Goal: Task Accomplishment & Management: Manage account settings

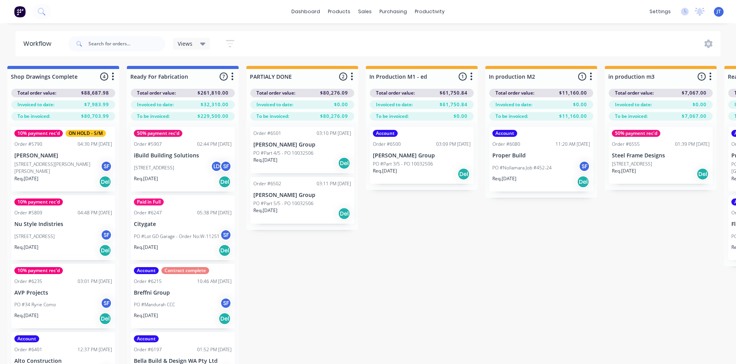
scroll to position [0, 895]
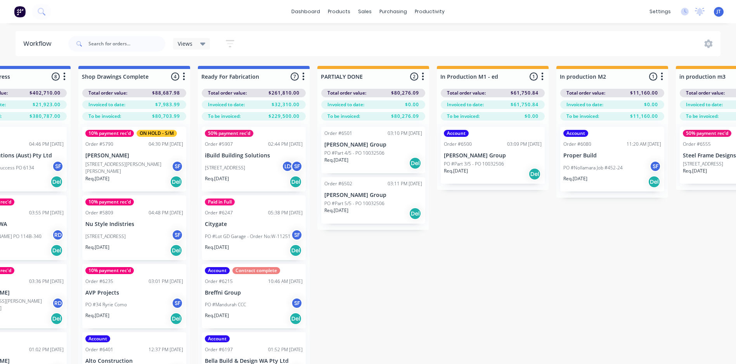
drag, startPoint x: 451, startPoint y: 303, endPoint x: 442, endPoint y: 306, distance: 9.0
click at [451, 280] on div "Submitted 2 Status colour #273444 hex #273444 Save Cancel Summaries Total order…" at bounding box center [85, 229] width 1970 height 326
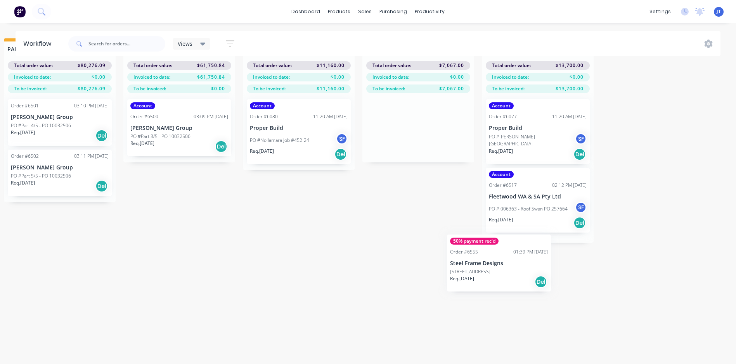
scroll to position [33, 1218]
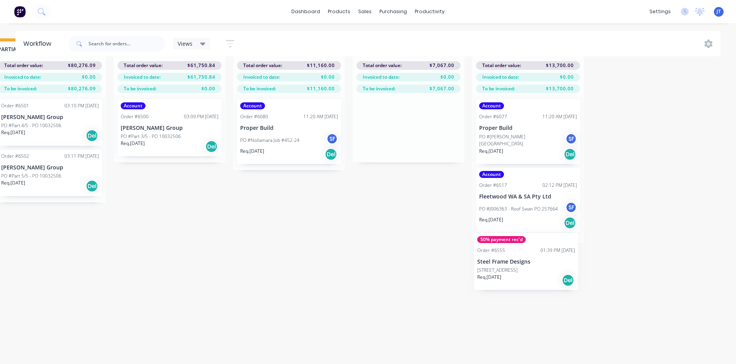
drag, startPoint x: 497, startPoint y: 145, endPoint x: 538, endPoint y: 253, distance: 115.7
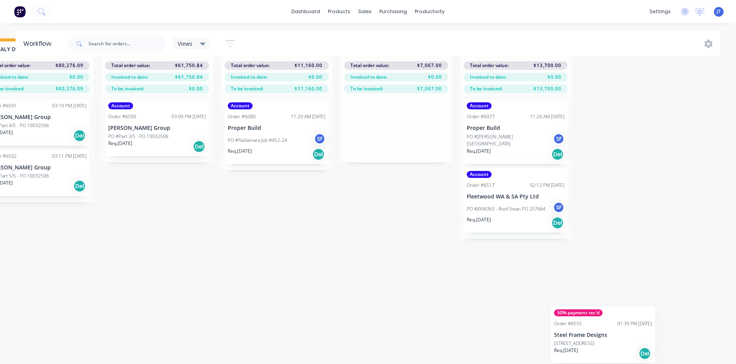
scroll to position [33, 1233]
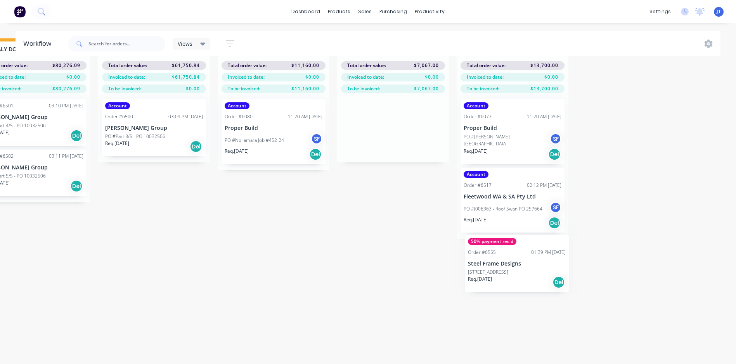
drag, startPoint x: 535, startPoint y: 241, endPoint x: 515, endPoint y: 253, distance: 23.4
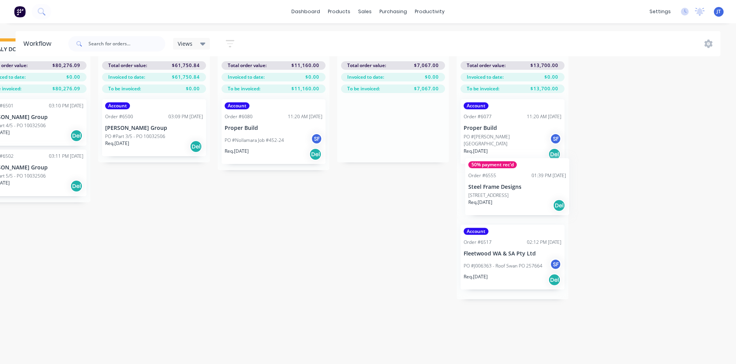
drag, startPoint x: 369, startPoint y: 112, endPoint x: 495, endPoint y: 177, distance: 141.8
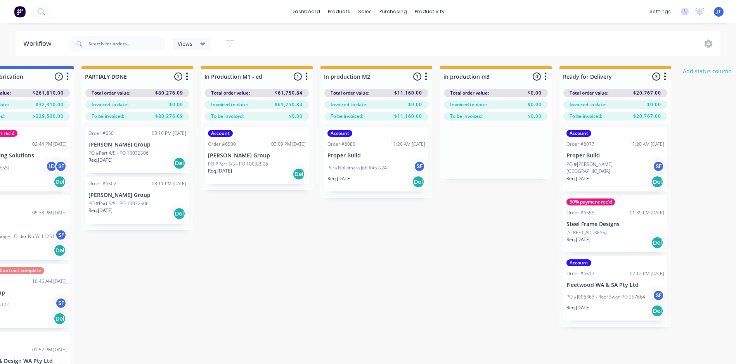
scroll to position [0, 1129]
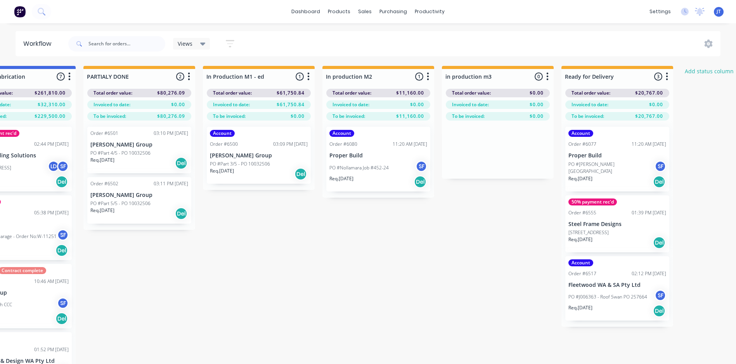
click at [390, 158] on p "Proper Build" at bounding box center [379, 156] width 98 height 7
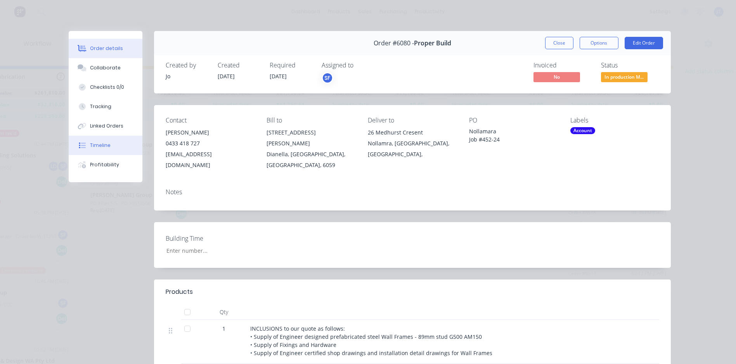
click at [101, 143] on div "Timeline" at bounding box center [100, 145] width 21 height 7
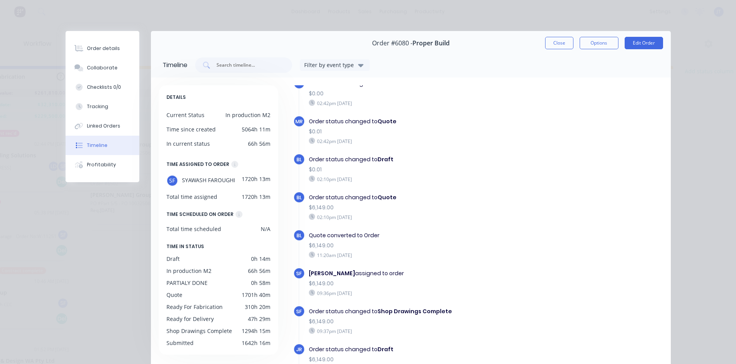
scroll to position [0, 0]
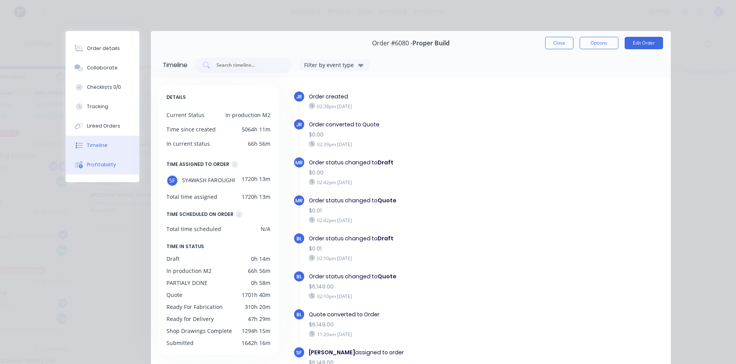
click at [104, 162] on div "Profitability" at bounding box center [101, 164] width 29 height 7
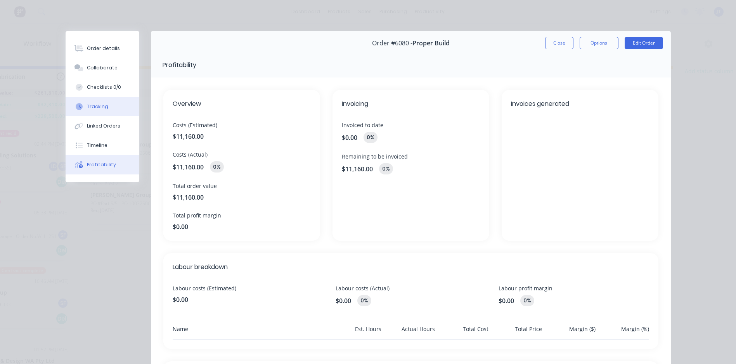
click at [95, 104] on div "Tracking" at bounding box center [97, 106] width 21 height 7
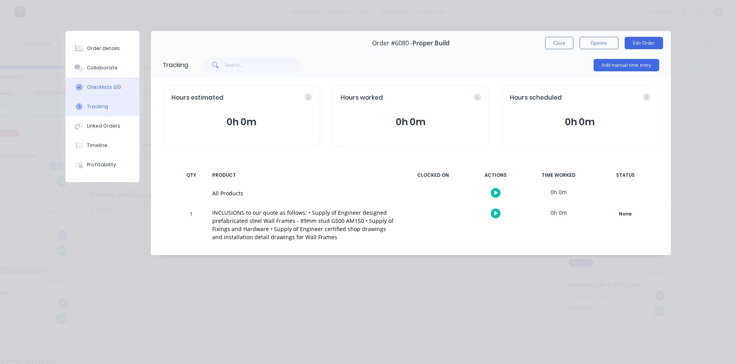
click at [100, 91] on button "Checklists 0/0" at bounding box center [103, 87] width 74 height 19
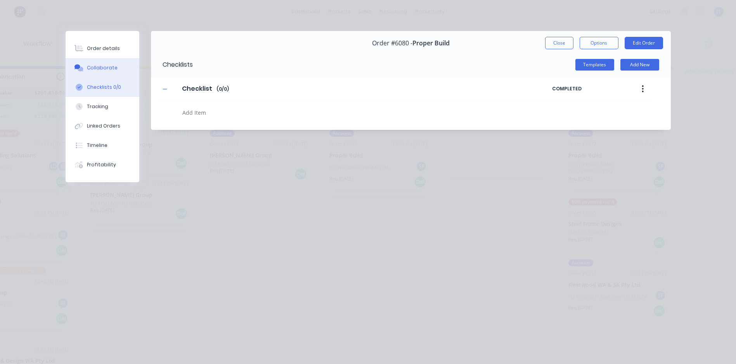
click at [104, 66] on div "Collaborate" at bounding box center [102, 67] width 31 height 7
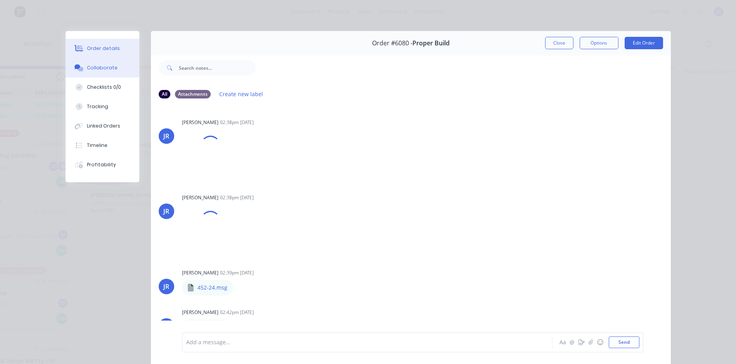
click at [103, 51] on div "Order details" at bounding box center [103, 48] width 33 height 7
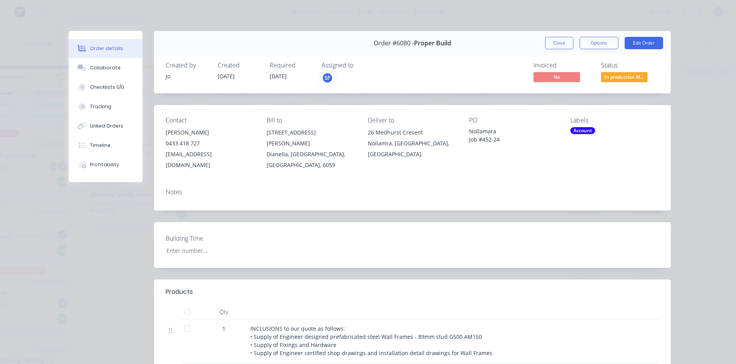
click at [289, 74] on div "Required 25/09/25" at bounding box center [291, 73] width 43 height 23
click at [587, 45] on button "Options" at bounding box center [599, 43] width 39 height 12
click at [587, 140] on div "Labels Account" at bounding box center [615, 144] width 89 height 54
click at [587, 44] on button "Edit Order" at bounding box center [644, 43] width 38 height 12
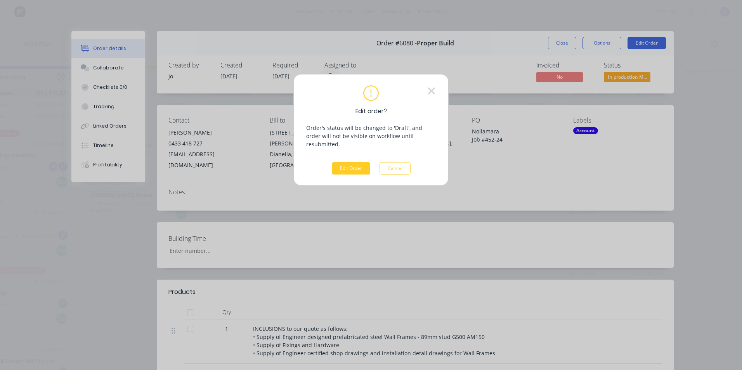
click at [361, 162] on button "Edit Order" at bounding box center [351, 168] width 38 height 12
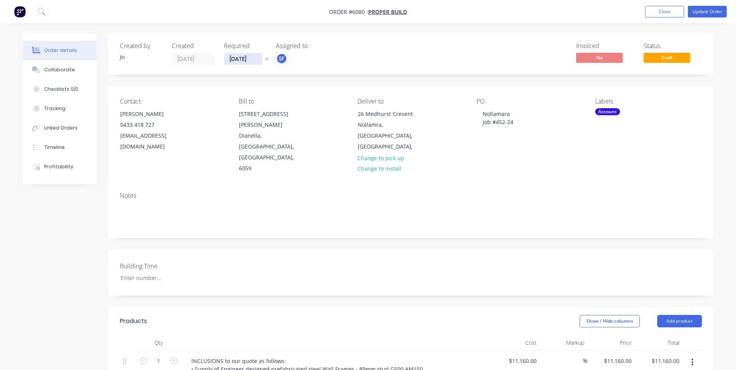
click at [236, 59] on input "25/09/25" at bounding box center [243, 59] width 38 height 12
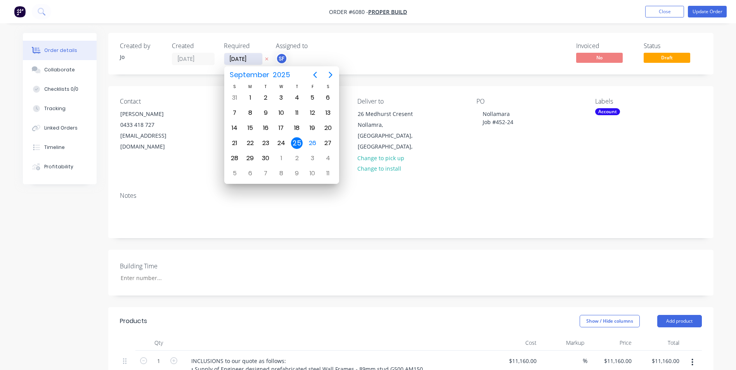
click at [241, 59] on input "6/09/25" at bounding box center [243, 59] width 38 height 12
type input "[DATE]"
click at [461, 250] on div "Building Time" at bounding box center [410, 273] width 605 height 46
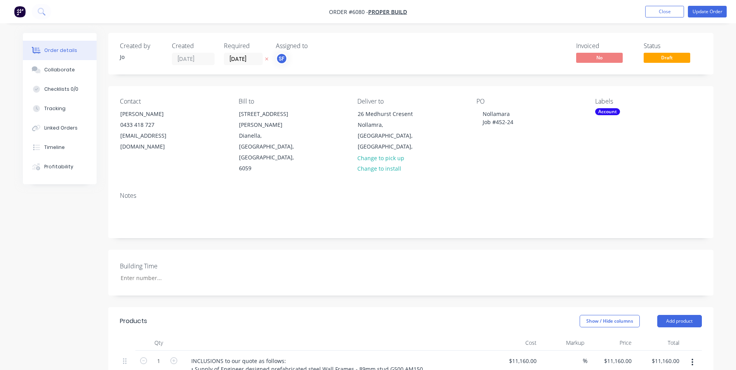
click at [134, 192] on div "Notes" at bounding box center [411, 195] width 582 height 7
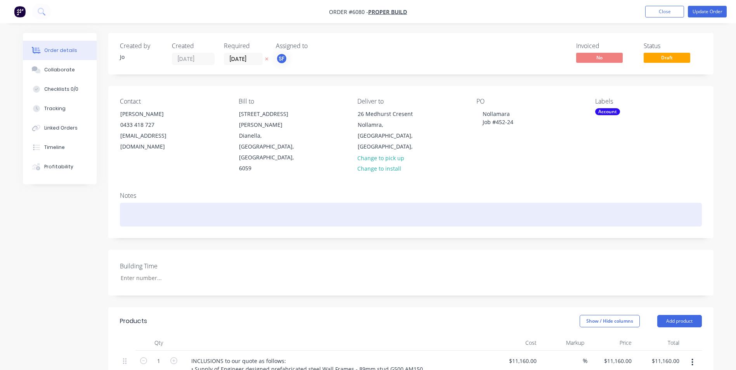
click at [140, 203] on div at bounding box center [411, 215] width 582 height 24
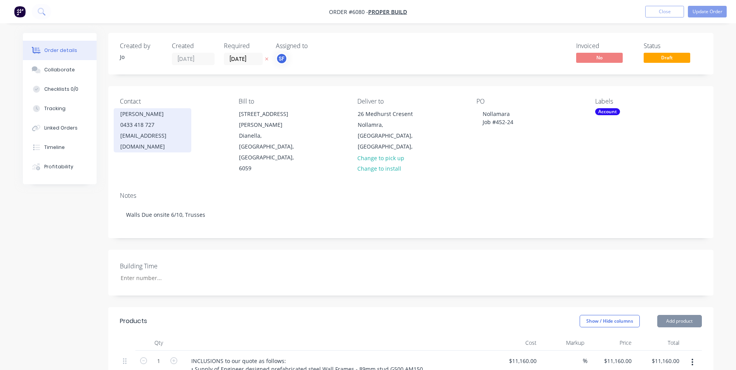
click at [166, 115] on div "Radivoj Zivancev" at bounding box center [152, 114] width 64 height 11
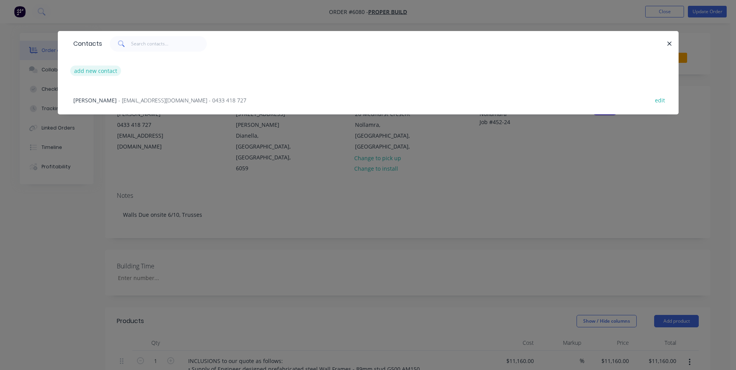
click at [104, 70] on button "add new contact" at bounding box center [95, 71] width 51 height 10
select select "AU"
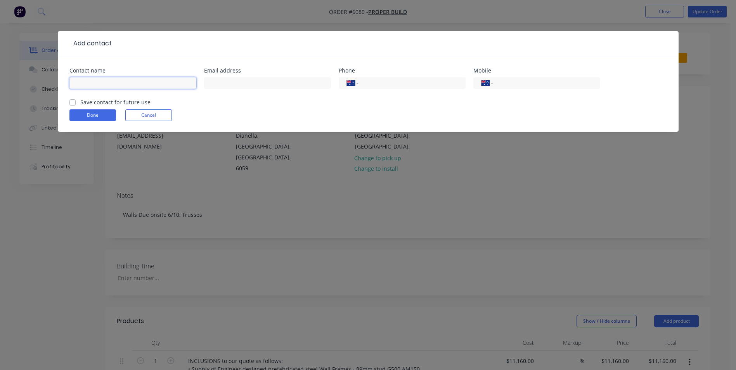
click at [117, 85] on input "text" at bounding box center [132, 83] width 127 height 12
type input "Greg Wink"
click at [402, 87] on input "tel" at bounding box center [410, 83] width 93 height 9
type input "0423 008 915"
click at [103, 117] on button "Done" at bounding box center [92, 115] width 47 height 12
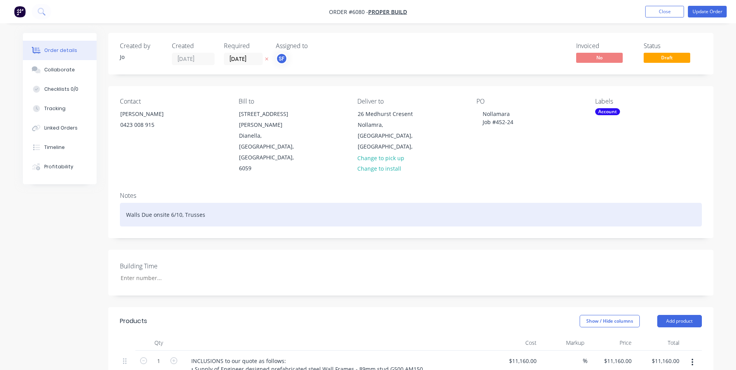
click at [205, 203] on div "Walls Due onsite 6/10, Trusses" at bounding box center [411, 215] width 582 height 24
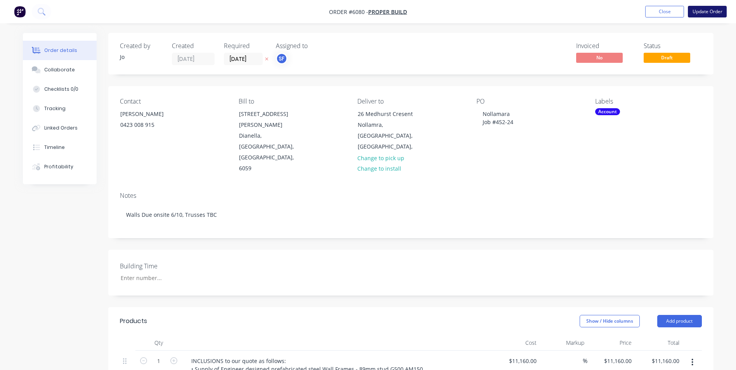
click at [587, 10] on button "Update Order" at bounding box center [707, 12] width 39 height 12
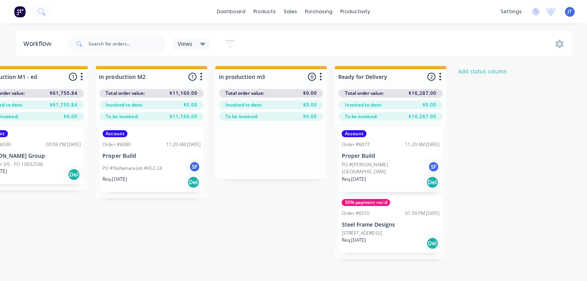
scroll to position [0, 1357]
click at [383, 169] on div "PO #Hammond Park SF" at bounding box center [389, 168] width 98 height 15
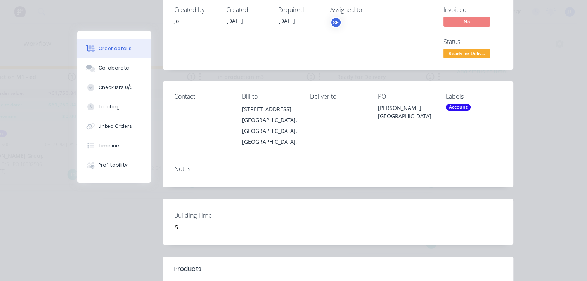
scroll to position [0, 0]
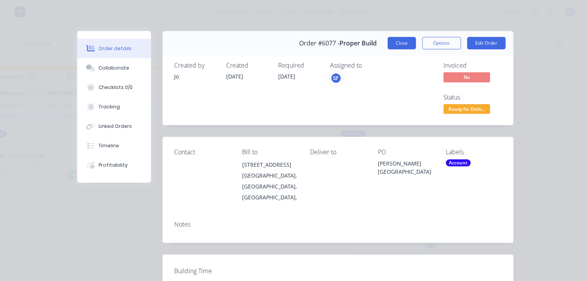
click at [396, 43] on button "Close" at bounding box center [402, 43] width 28 height 12
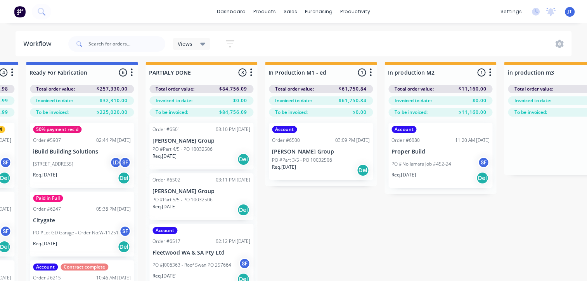
scroll to position [33, 1067]
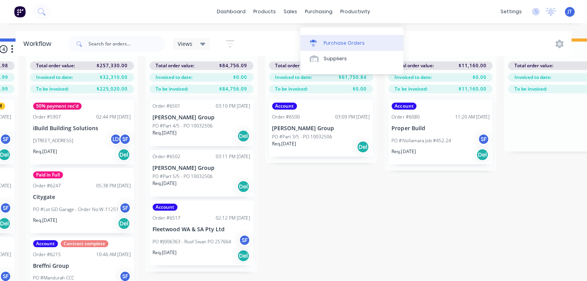
click at [330, 40] on div "Purchase Orders" at bounding box center [344, 43] width 41 height 7
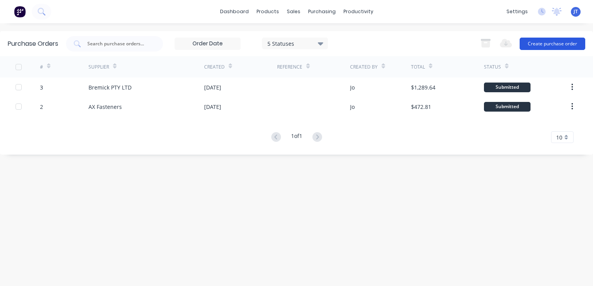
click at [558, 43] on button "Create purchase order" at bounding box center [553, 44] width 66 height 12
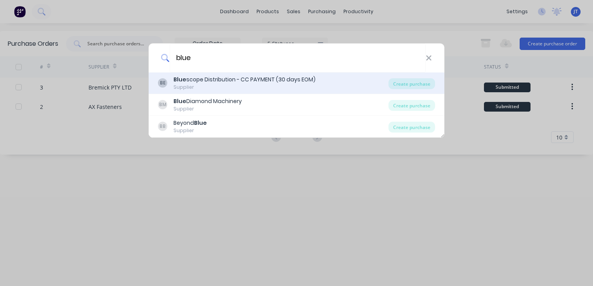
type input "blue"
click at [265, 82] on div "Blue scope Distribution - CC PAYMENT (30 days EOM)" at bounding box center [244, 80] width 142 height 8
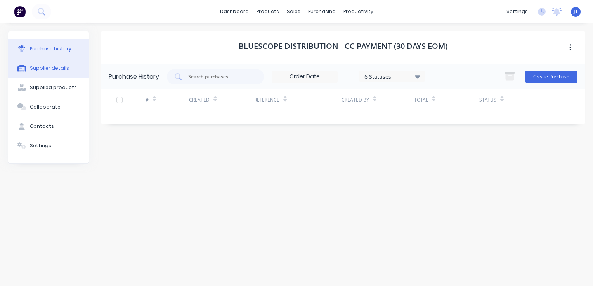
click at [45, 68] on div "Supplier details" at bounding box center [49, 68] width 39 height 7
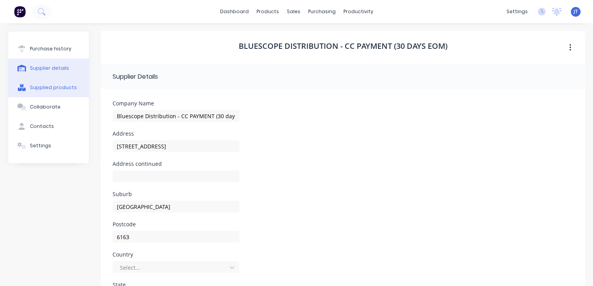
click at [40, 87] on div "Supplied products" at bounding box center [53, 87] width 47 height 7
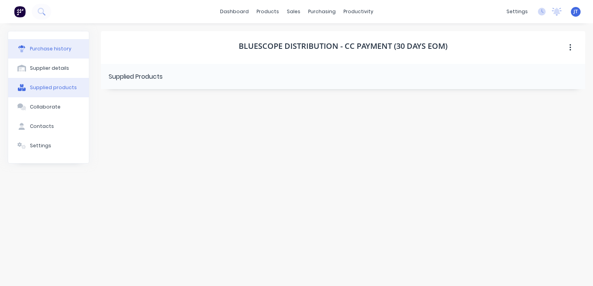
click at [48, 45] on div "Purchase history" at bounding box center [51, 48] width 42 height 7
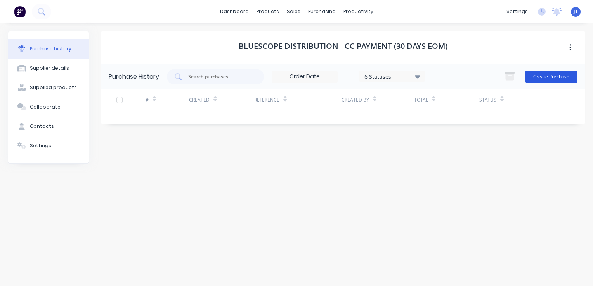
click at [550, 77] on button "Create Purchase" at bounding box center [551, 77] width 52 height 12
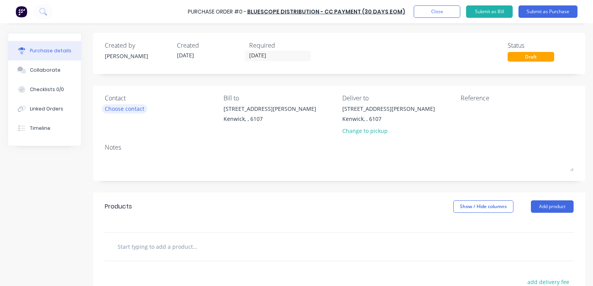
click at [127, 109] on div "Choose contact" at bounding box center [125, 109] width 40 height 8
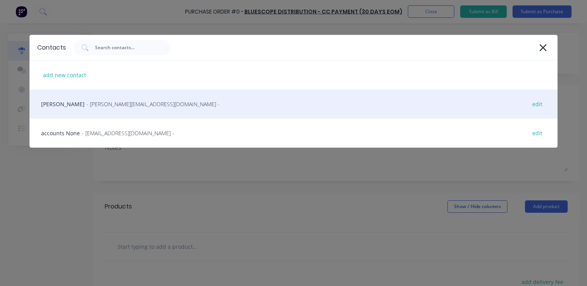
click at [128, 109] on div "Chiara Barry - chiara.barry@bluescope.com - edit" at bounding box center [293, 104] width 529 height 29
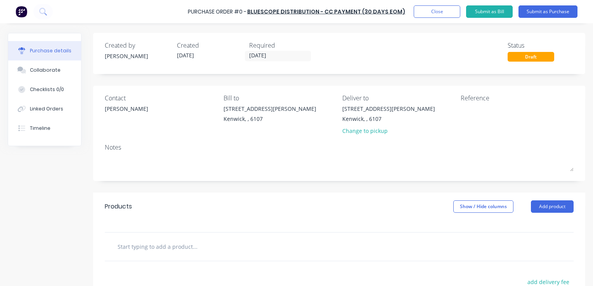
click at [246, 10] on div "Purchase Order #0 -" at bounding box center [217, 12] width 59 height 8
drag, startPoint x: 247, startPoint y: 10, endPoint x: 235, endPoint y: 9, distance: 12.5
click at [235, 9] on div "Purchase Order #0 -" at bounding box center [217, 12] width 59 height 8
drag, startPoint x: 235, startPoint y: 9, endPoint x: 360, endPoint y: 54, distance: 133.2
click at [360, 54] on div "Created by Jason Created 26/09/25 Required 26/09/25 Status Draft" at bounding box center [339, 51] width 469 height 21
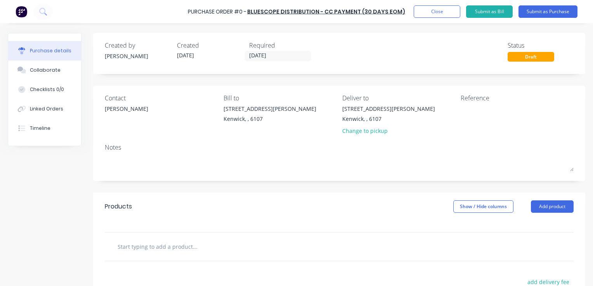
click at [310, 128] on div "Bill to 10 McIntyre Way Kenwick, , 6107" at bounding box center [280, 116] width 113 height 45
click at [439, 15] on button "Close" at bounding box center [437, 11] width 47 height 12
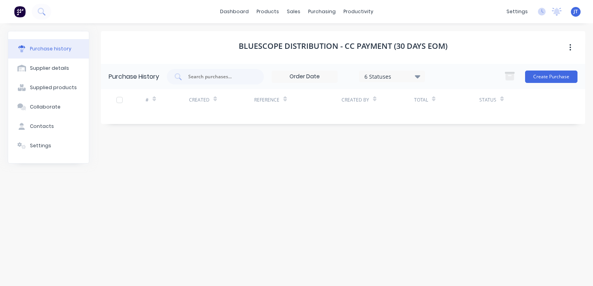
click at [158, 234] on div "Bluescope Distribution - CC PAYMENT (30 days EOM) Purchase History 6 Statuses 6…" at bounding box center [343, 151] width 484 height 240
click at [43, 88] on div "Supplied products" at bounding box center [53, 87] width 47 height 7
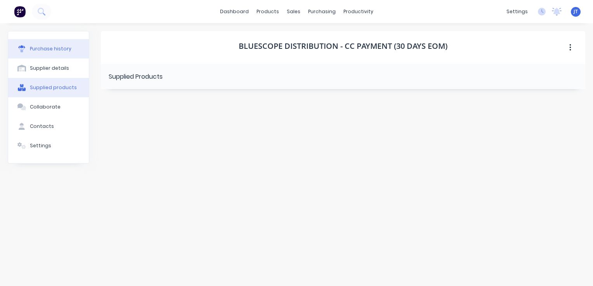
click at [53, 51] on div "Purchase history" at bounding box center [51, 48] width 42 height 7
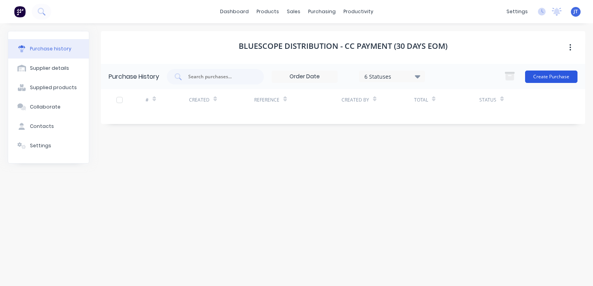
click at [558, 78] on button "Create Purchase" at bounding box center [551, 77] width 52 height 12
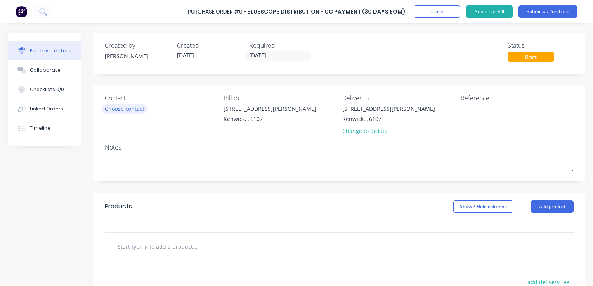
click at [126, 111] on div "Choose contact" at bounding box center [125, 109] width 40 height 8
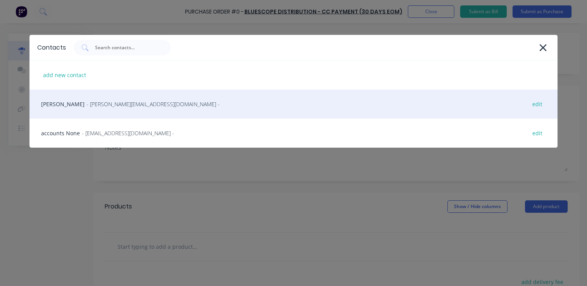
click at [114, 111] on div "Chiara Barry - chiara.barry@bluescope.com - edit" at bounding box center [293, 104] width 529 height 29
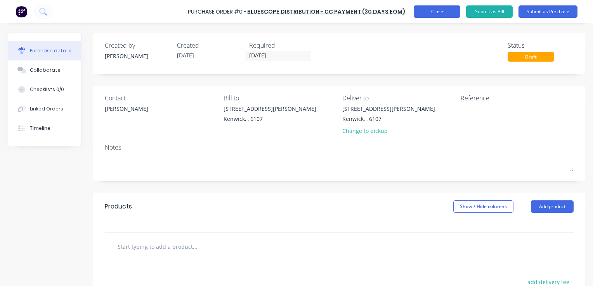
click at [441, 12] on button "Close" at bounding box center [437, 11] width 47 height 12
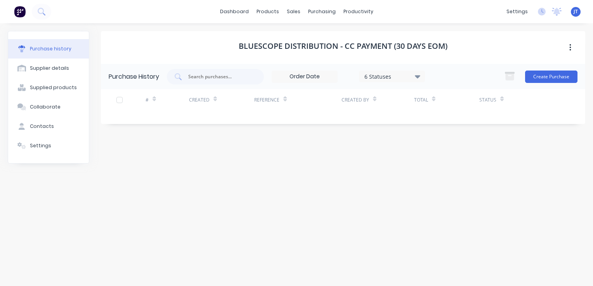
click at [307, 187] on div "Bluescope Distribution - CC PAYMENT (30 days EOM) Purchase History 6 Statuses 6…" at bounding box center [343, 151] width 484 height 240
click at [310, 148] on div "Bluescope Distribution - CC PAYMENT (30 days EOM) Purchase History 6 Statuses 6…" at bounding box center [343, 151] width 484 height 240
click at [64, 66] on div "Supplier details" at bounding box center [49, 68] width 39 height 7
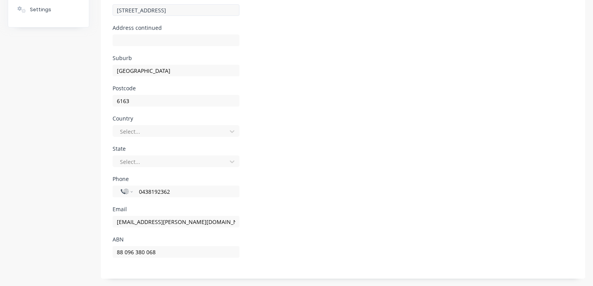
scroll to position [137, 0]
drag, startPoint x: 198, startPoint y: 224, endPoint x: 112, endPoint y: 224, distance: 85.8
click at [112, 224] on form "Company Name Bluescope Distribution - CC PAYMENT (30 days EOM) Address 9 Wellar…" at bounding box center [343, 116] width 484 height 326
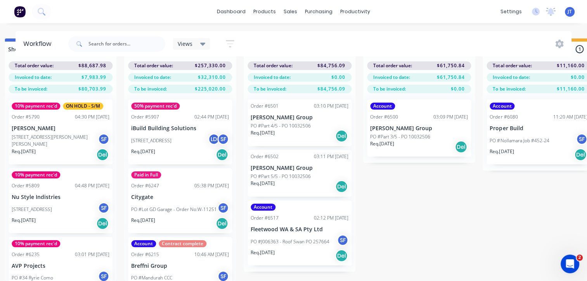
scroll to position [33, 969]
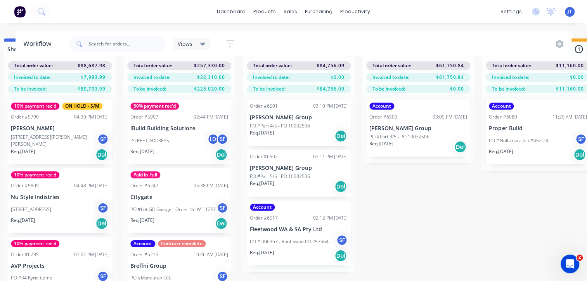
click at [174, 206] on p "PO #Lot GD Garage - Order No:W-11251" at bounding box center [173, 209] width 86 height 7
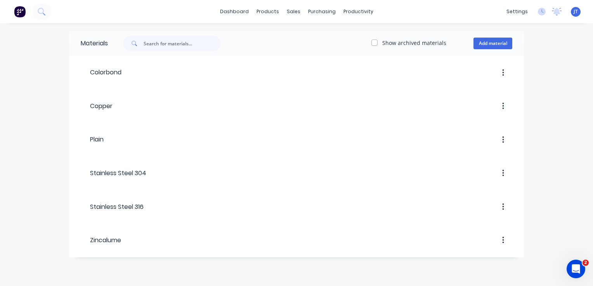
click at [51, 130] on div "Materials Show archived materials Add material Colorbond Copper Plain Stainless…" at bounding box center [296, 154] width 593 height 263
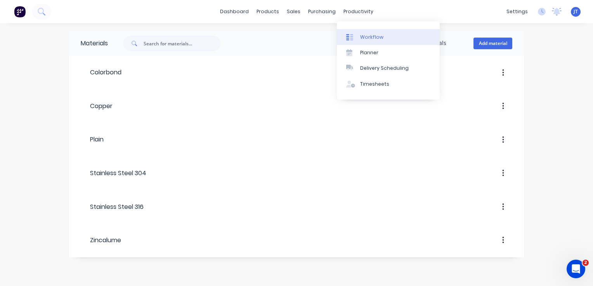
click at [368, 38] on div "Workflow" at bounding box center [371, 37] width 23 height 7
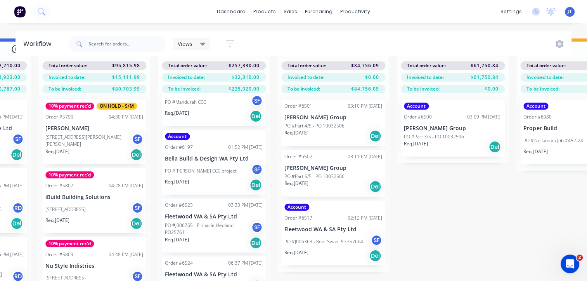
scroll to position [205, 0]
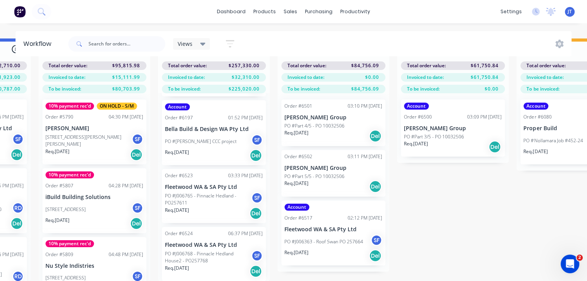
drag, startPoint x: 449, startPoint y: 217, endPoint x: 442, endPoint y: 215, distance: 7.3
click at [449, 217] on div "Submitted 2 Status colour #273444 hex #273444 Save Cancel Summaries Total order…" at bounding box center [45, 159] width 1970 height 242
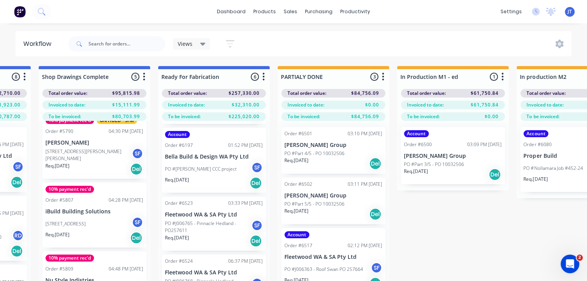
scroll to position [0, 0]
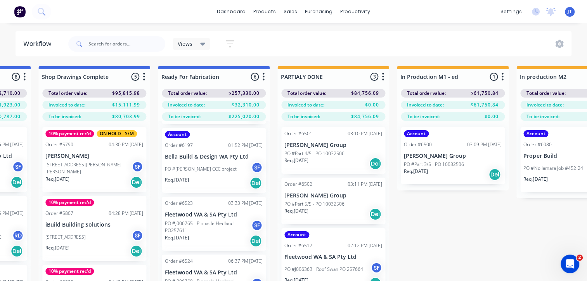
click at [114, 133] on div "ON HOLD - S/M" at bounding box center [117, 133] width 40 height 7
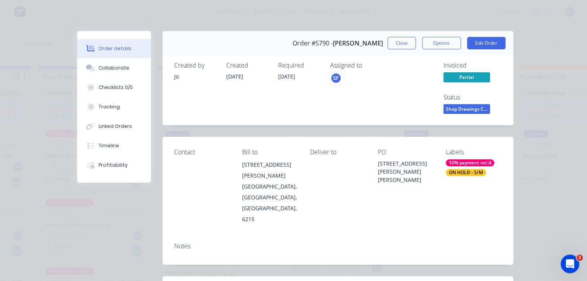
click at [521, 204] on div "Order details Collaborate Checklists 0/0 Tracking Linked Orders Timeline Profit…" at bounding box center [293, 140] width 587 height 281
click at [401, 40] on button "Close" at bounding box center [402, 43] width 28 height 12
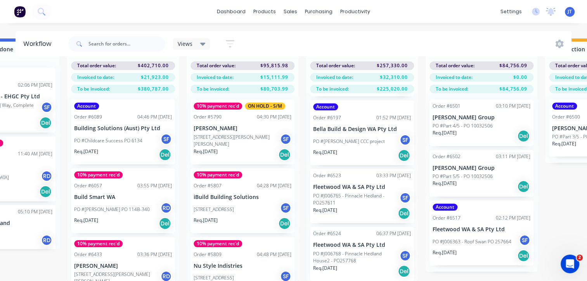
scroll to position [0, 786]
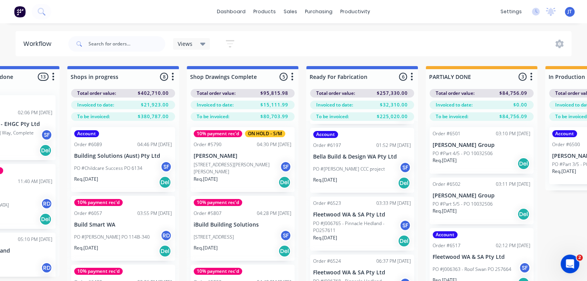
click at [436, 39] on div "Views Save new view None (Default) edit Show/Hide statuses Show line item cards…" at bounding box center [319, 43] width 505 height 23
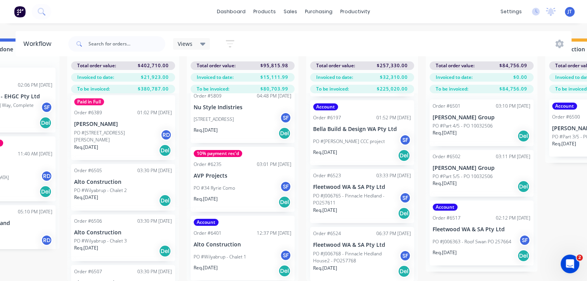
scroll to position [233, 0]
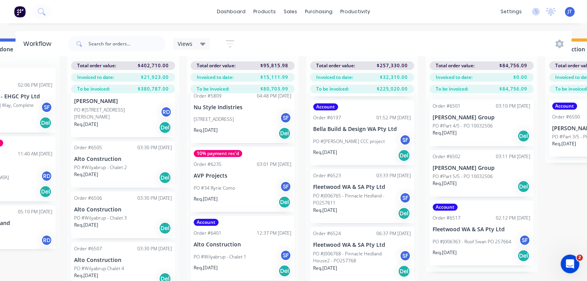
click at [131, 272] on div "Req. [DATE] Del" at bounding box center [123, 278] width 98 height 13
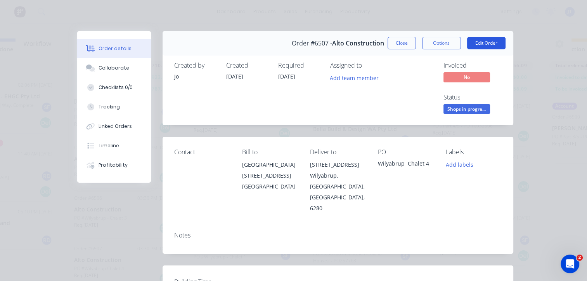
click at [475, 41] on button "Edit Order" at bounding box center [486, 43] width 38 height 12
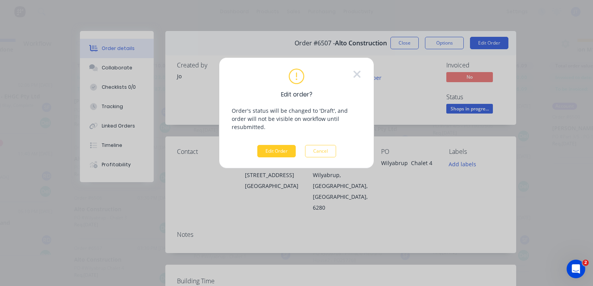
click at [283, 146] on button "Edit Order" at bounding box center [276, 151] width 38 height 12
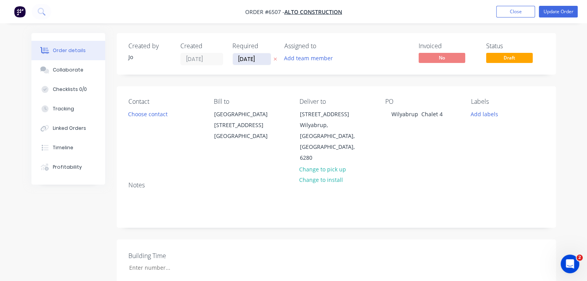
click at [257, 56] on input "[DATE]" at bounding box center [252, 59] width 38 height 12
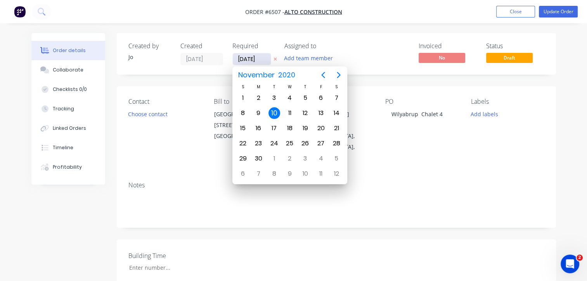
type input "[DATE]"
click at [444, 175] on div "Contact Choose contact Bill to [GEOGRAPHIC_DATA][STREET_ADDRESS] Deliver to [ST…" at bounding box center [336, 130] width 439 height 89
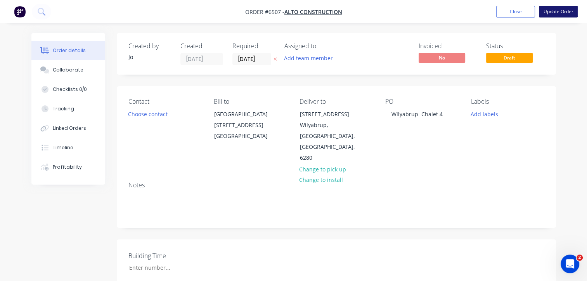
click at [563, 8] on button "Update Order" at bounding box center [558, 12] width 39 height 12
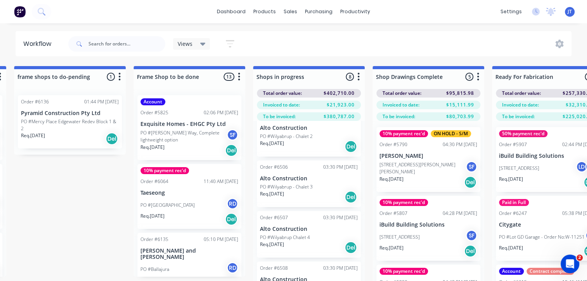
scroll to position [33, 600]
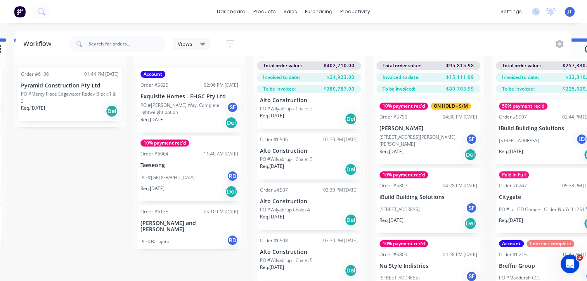
click at [288, 217] on div "Req. [DATE] Del" at bounding box center [309, 219] width 98 height 13
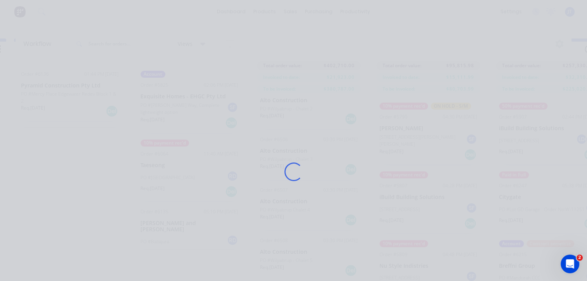
scroll to position [61, 0]
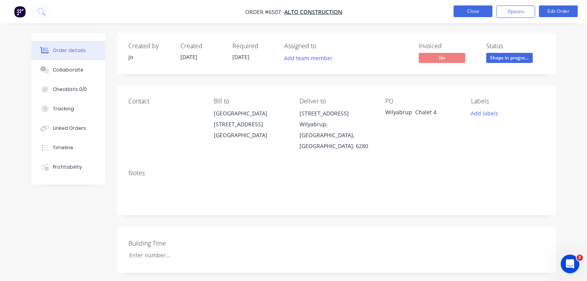
click at [475, 11] on button "Close" at bounding box center [473, 11] width 39 height 12
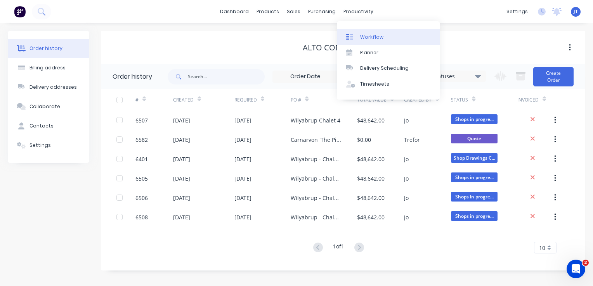
click at [366, 36] on div "Workflow" at bounding box center [371, 37] width 23 height 7
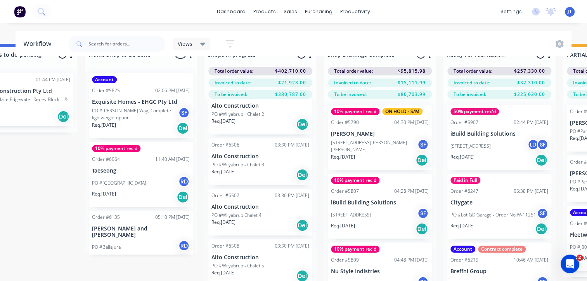
scroll to position [33, 649]
